Goal: Task Accomplishment & Management: Manage account settings

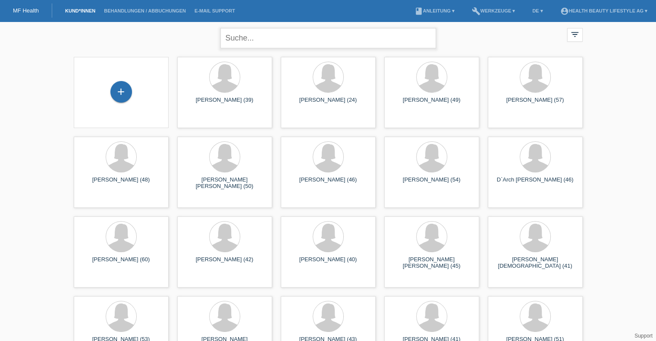
click at [243, 40] on input "text" at bounding box center [328, 38] width 216 height 20
type input "corrodi"
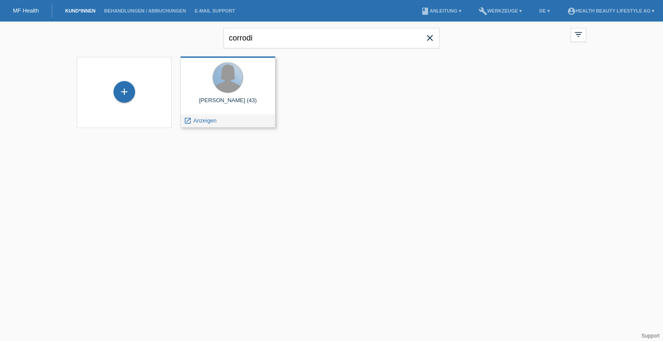
click at [228, 87] on div at bounding box center [228, 78] width 30 height 30
click at [198, 120] on span "Anzeigen" at bounding box center [204, 120] width 23 height 6
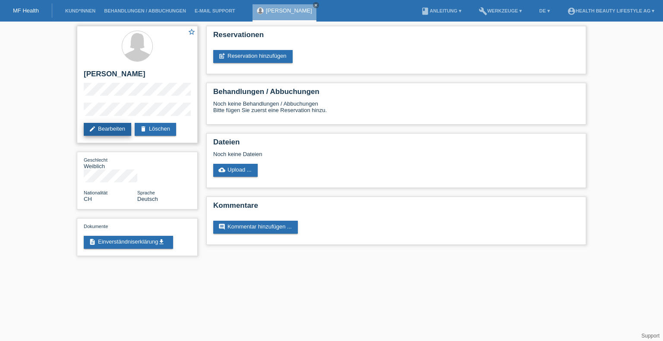
click at [104, 126] on link "edit Bearbeiten" at bounding box center [107, 129] width 47 height 13
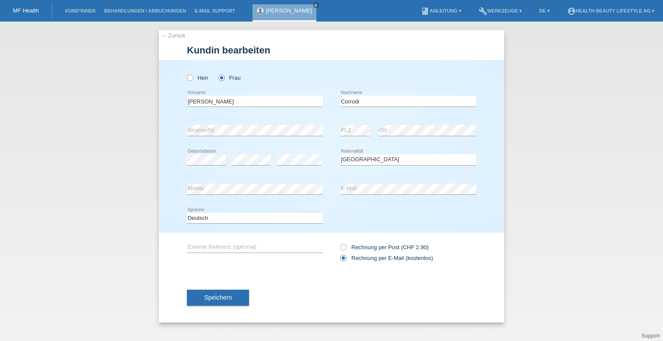
select select "CH"
click at [213, 297] on span "Speichern" at bounding box center [218, 297] width 28 height 7
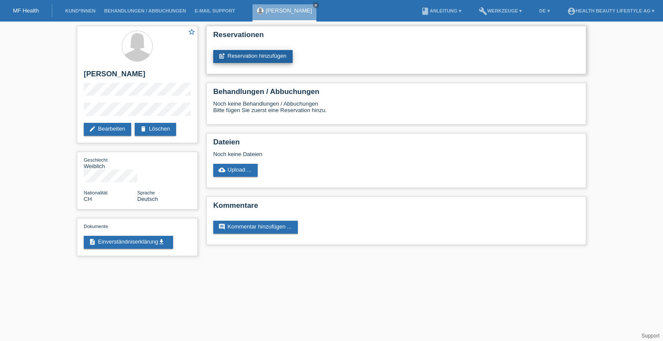
click at [268, 57] on link "post_add Reservation hinzufügen" at bounding box center [252, 56] width 79 height 13
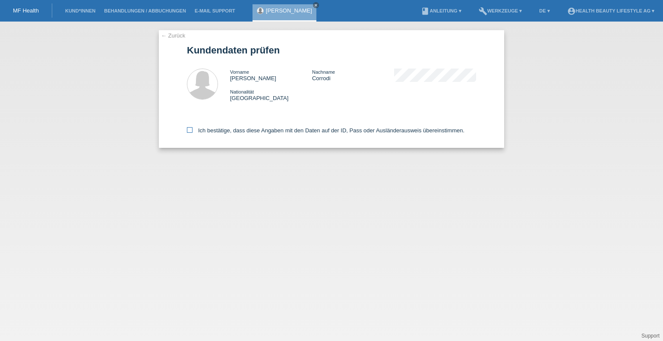
click at [190, 130] on icon at bounding box center [190, 130] width 6 height 6
click at [190, 130] on input "Ich bestätige, dass diese Angaben mit den Daten auf der ID, Pass oder Ausländer…" at bounding box center [190, 130] width 6 height 6
checkbox input "true"
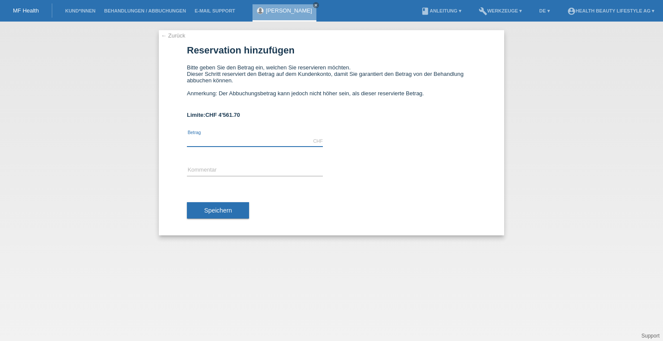
click at [266, 143] on input "text" at bounding box center [255, 141] width 136 height 11
type input "4500.00"
click at [310, 167] on input "text" at bounding box center [255, 170] width 136 height 11
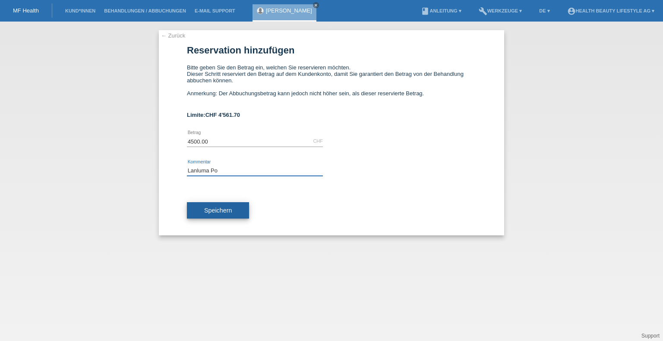
type input "Lanluma Po"
click at [219, 207] on span "Speichern" at bounding box center [218, 210] width 28 height 7
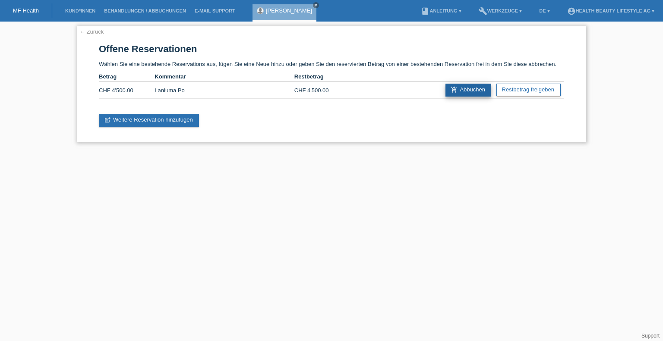
click at [461, 89] on link "add_shopping_cart Abbuchen" at bounding box center [468, 90] width 46 height 13
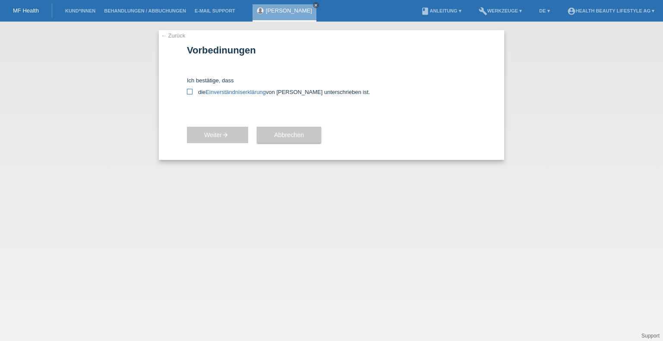
click at [189, 91] on icon at bounding box center [190, 92] width 6 height 6
click at [189, 91] on input "die Einverständniserklärung von der Kundin unterschrieben ist." at bounding box center [190, 92] width 6 height 6
checkbox input "true"
click at [218, 138] on button "Weiter arrow_forward" at bounding box center [217, 135] width 61 height 16
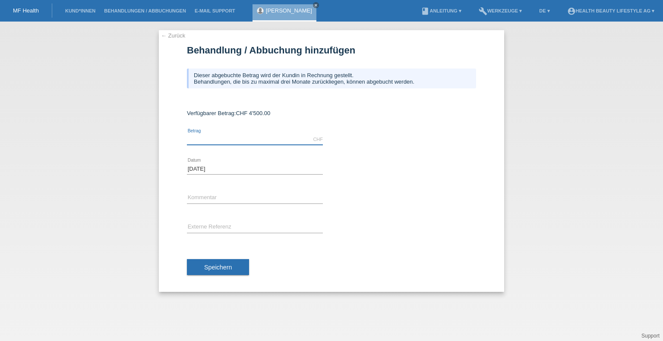
click at [232, 143] on input "text" at bounding box center [255, 139] width 136 height 11
type input "4500.00"
click at [355, 143] on div "4500.00 CHF error [GEOGRAPHIC_DATA]" at bounding box center [331, 139] width 289 height 29
click at [204, 200] on input "text" at bounding box center [255, 198] width 136 height 11
type input "Lanluma Po"
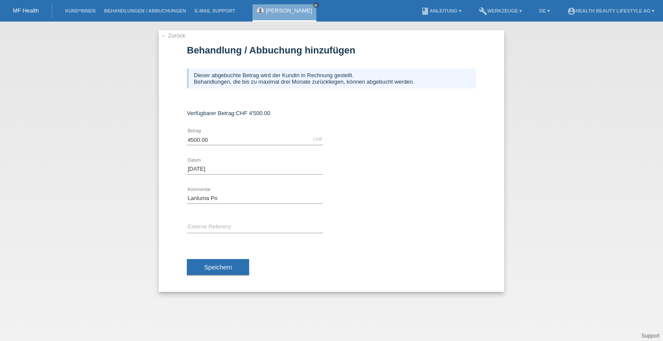
click at [287, 192] on div "Lanluma Po error Kommentar" at bounding box center [255, 198] width 136 height 29
click at [212, 265] on span "Speichern" at bounding box center [218, 267] width 28 height 7
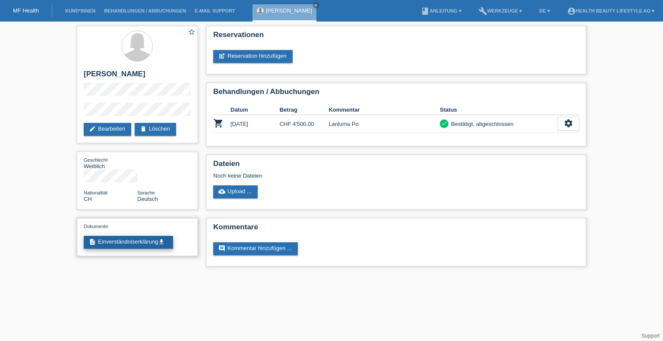
click at [132, 236] on link "description Einverständniserklärung get_app" at bounding box center [128, 242] width 89 height 13
